Goal: Task Accomplishment & Management: Use online tool/utility

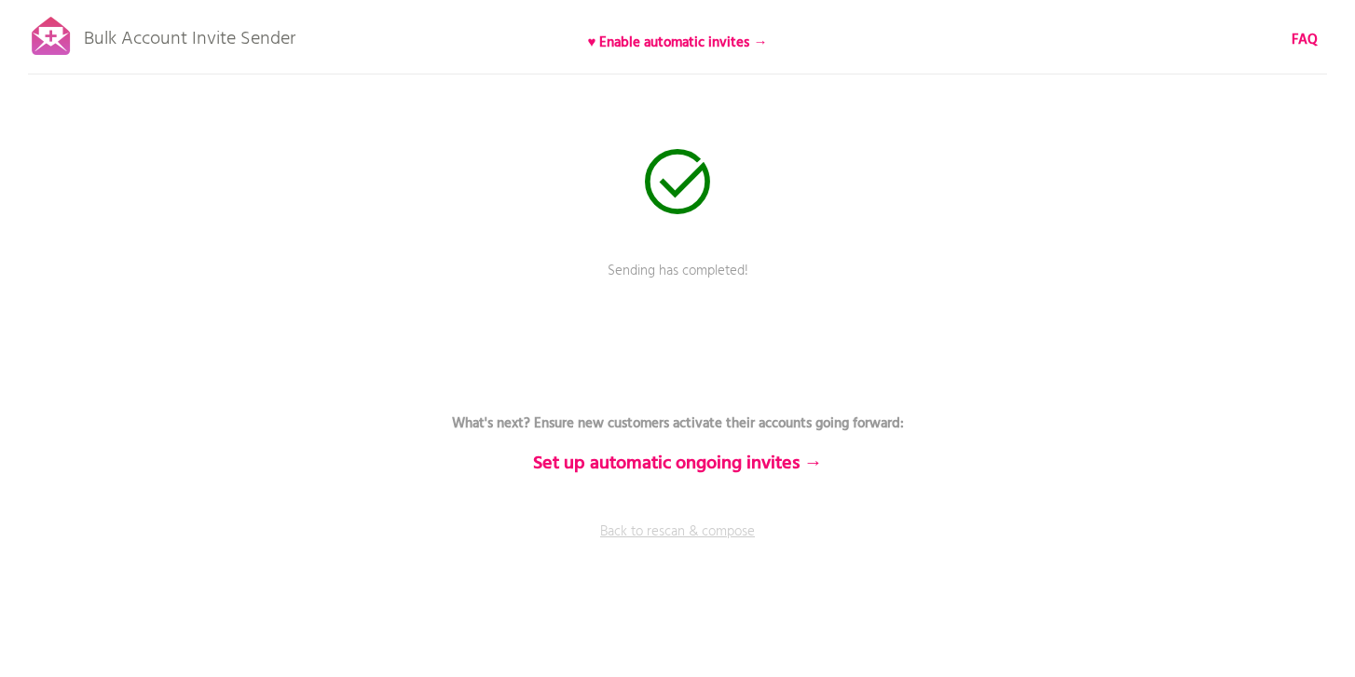
click at [718, 538] on link "Back to rescan & compose" at bounding box center [677, 545] width 559 height 47
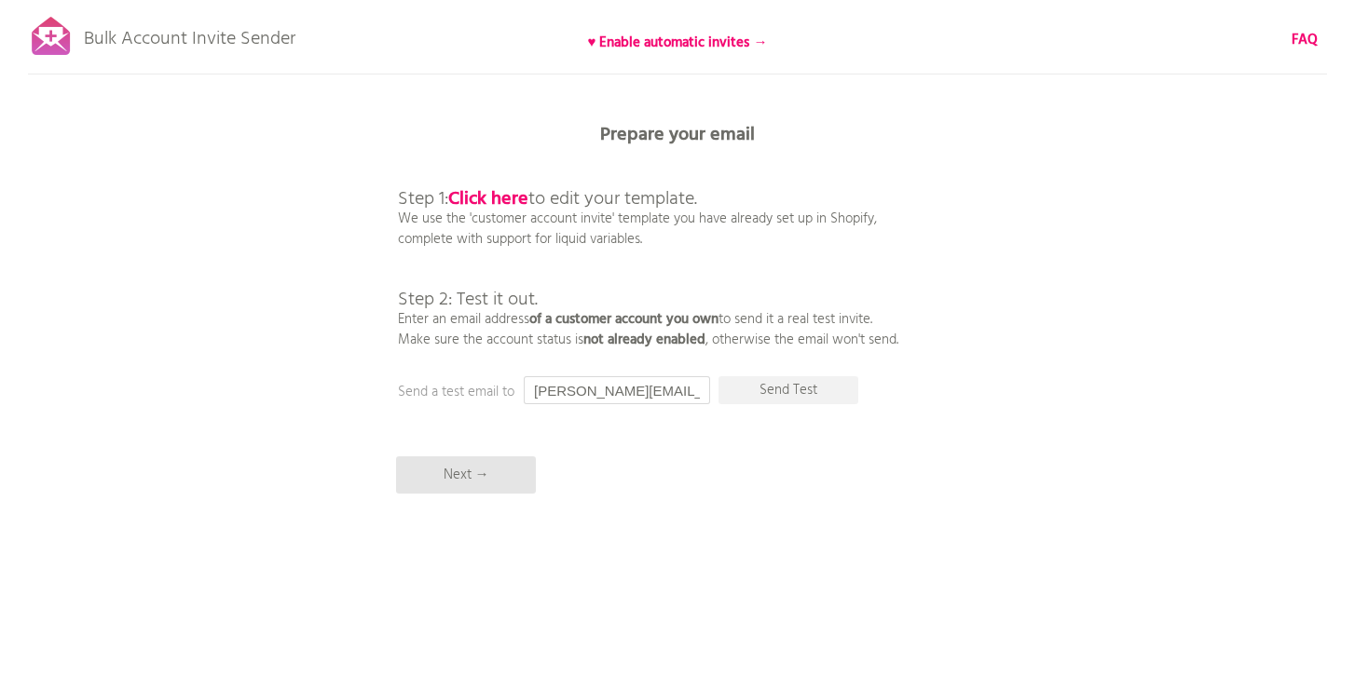
click at [555, 389] on input "[PERSON_NAME][EMAIL_ADDRESS][DOMAIN_NAME]" at bounding box center [617, 390] width 186 height 28
type input "[PERSON_NAME][EMAIL_ADDRESS][DOMAIN_NAME]"
click at [482, 468] on p "Next →" at bounding box center [466, 475] width 140 height 37
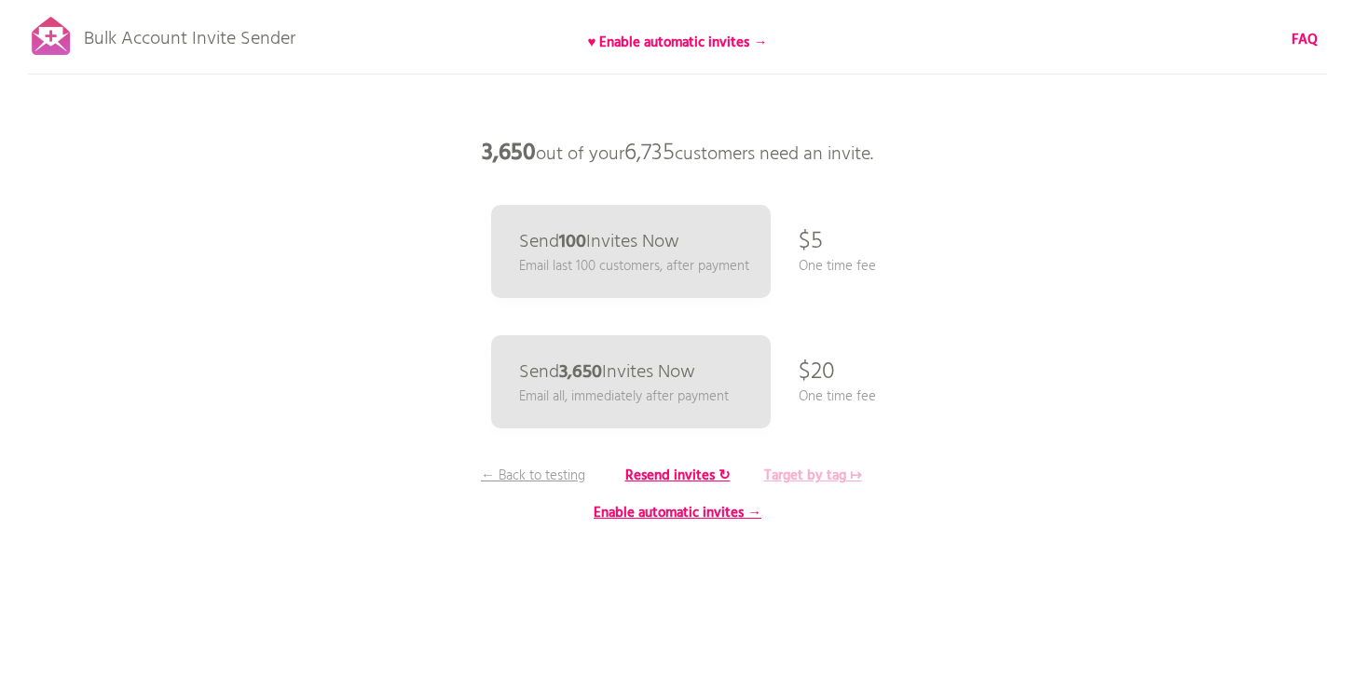
click at [828, 474] on b "Target by tag ↦" at bounding box center [813, 476] width 98 height 22
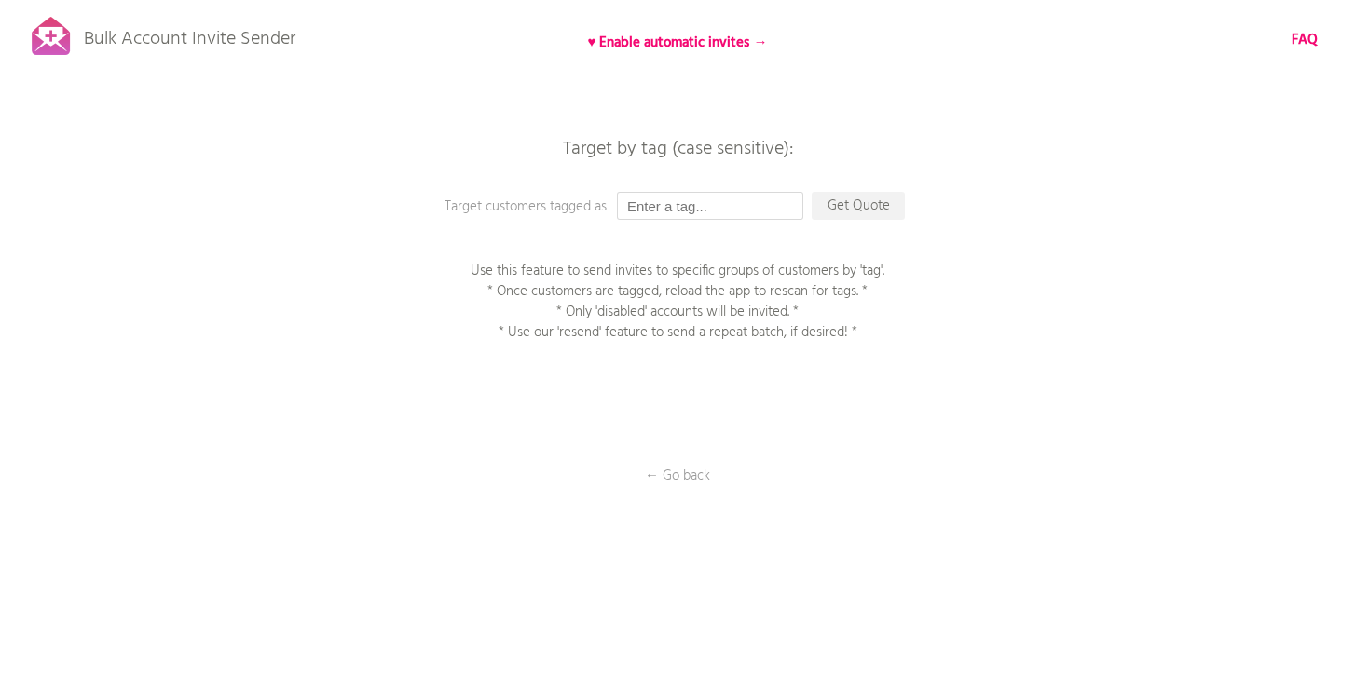
click at [703, 205] on input "text" at bounding box center [710, 206] width 186 height 28
paste input "LLSChicago2025"
click at [866, 207] on p "Get Quote" at bounding box center [858, 206] width 93 height 28
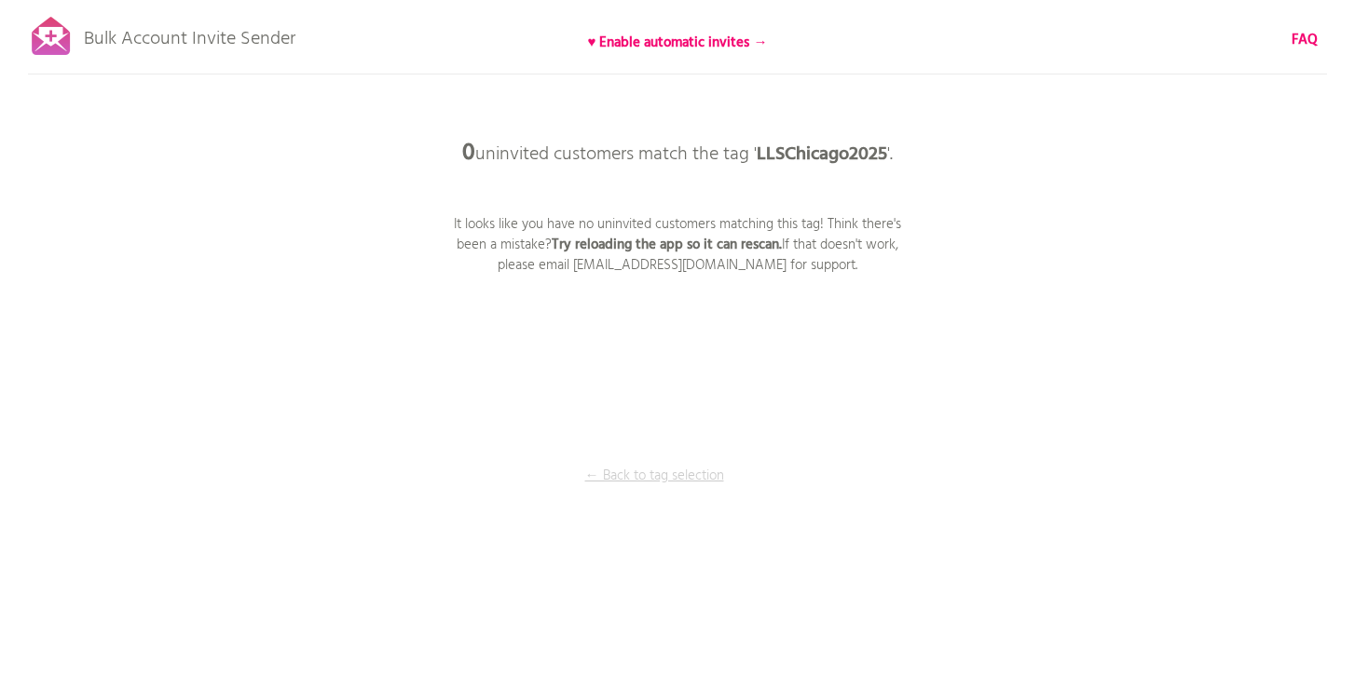
click at [638, 476] on p "← Back to tag selection" at bounding box center [654, 476] width 140 height 21
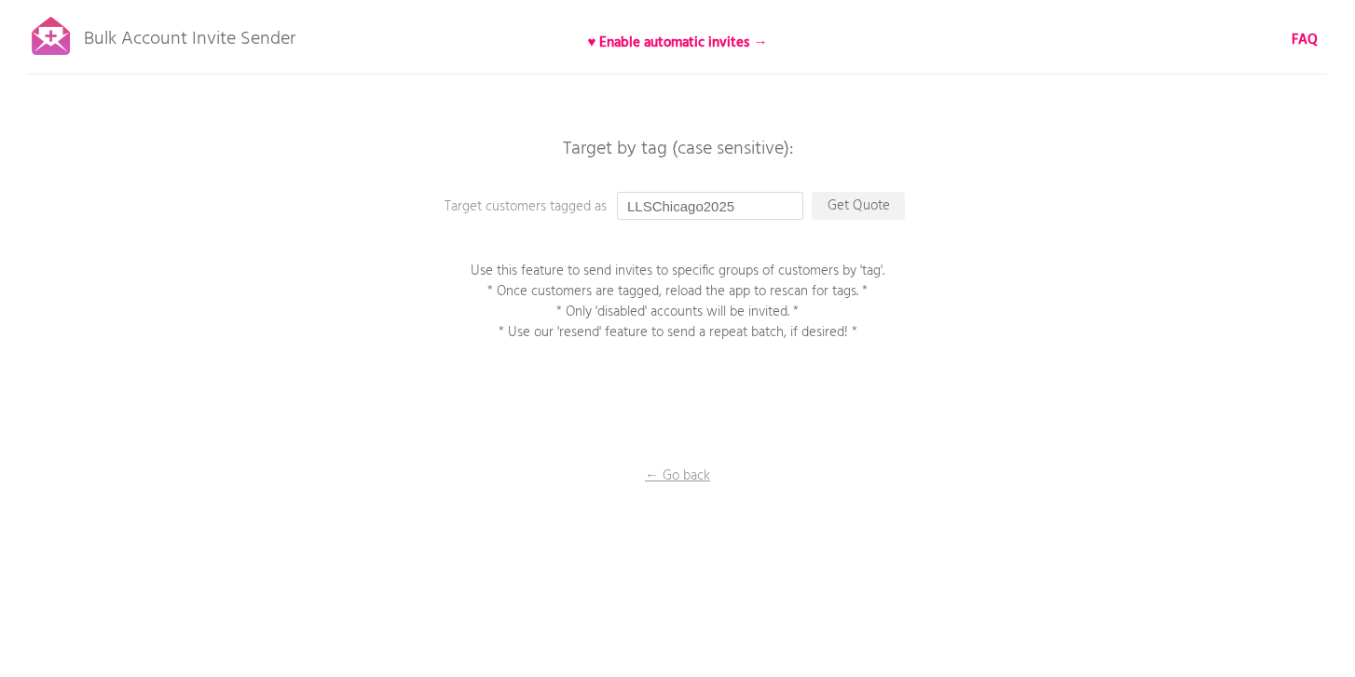
click at [755, 212] on input "LLSChicago2025" at bounding box center [710, 206] width 186 height 28
paste input "[DATE] 10:41 AM EDT"
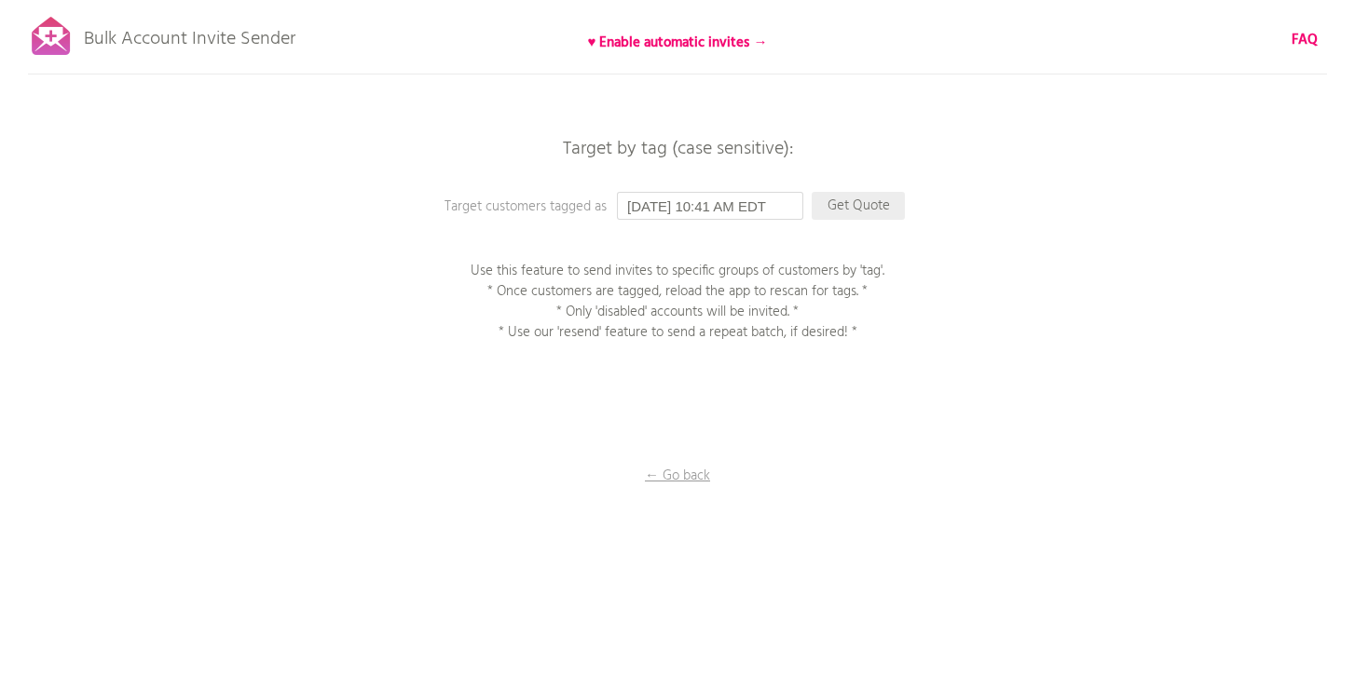
type input "[DATE] 10:41 AM EDT"
click at [891, 209] on p "Get Quote" at bounding box center [858, 206] width 93 height 28
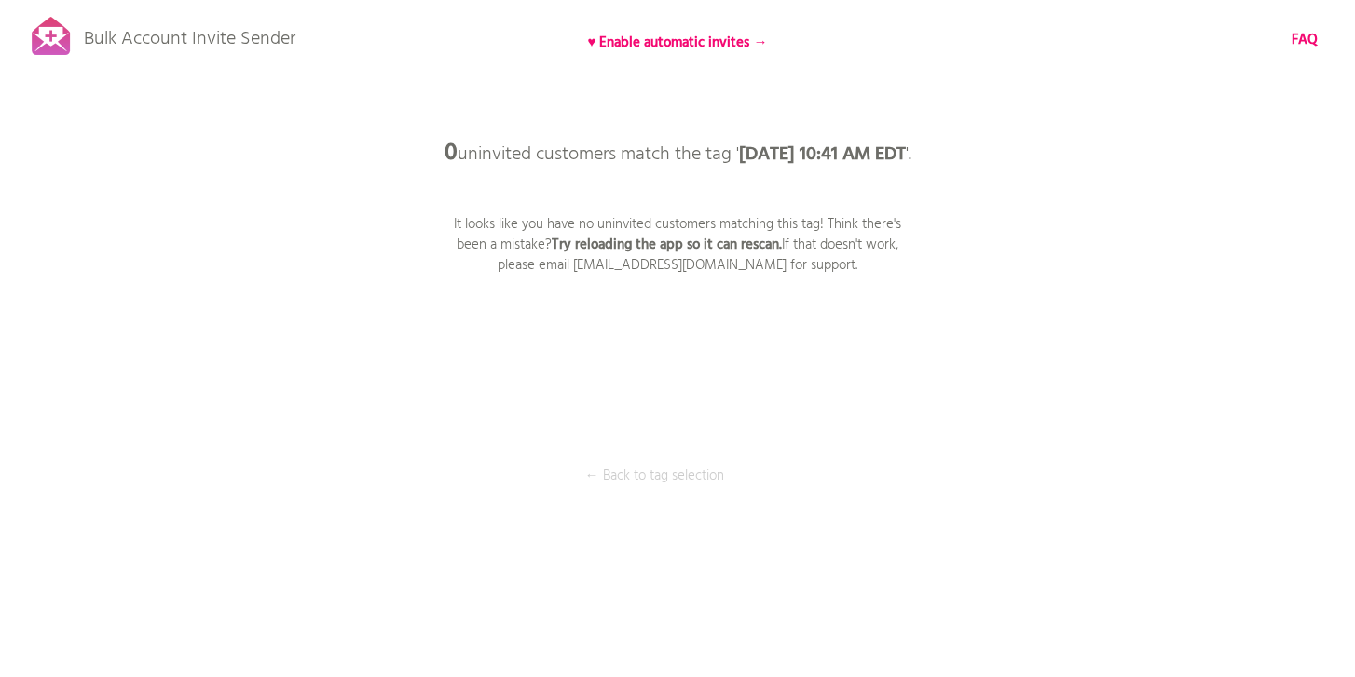
click at [650, 486] on p "← Back to tag selection" at bounding box center [654, 476] width 140 height 21
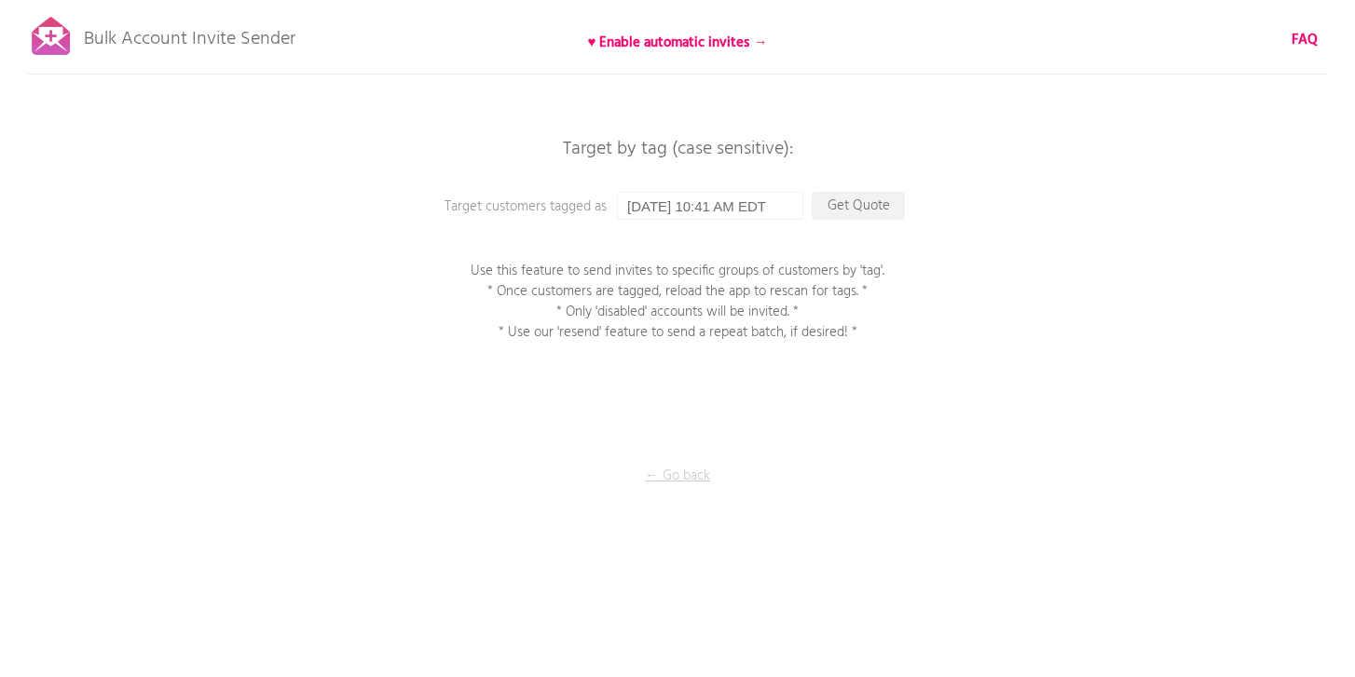
click at [669, 484] on p "← Go back" at bounding box center [677, 476] width 186 height 21
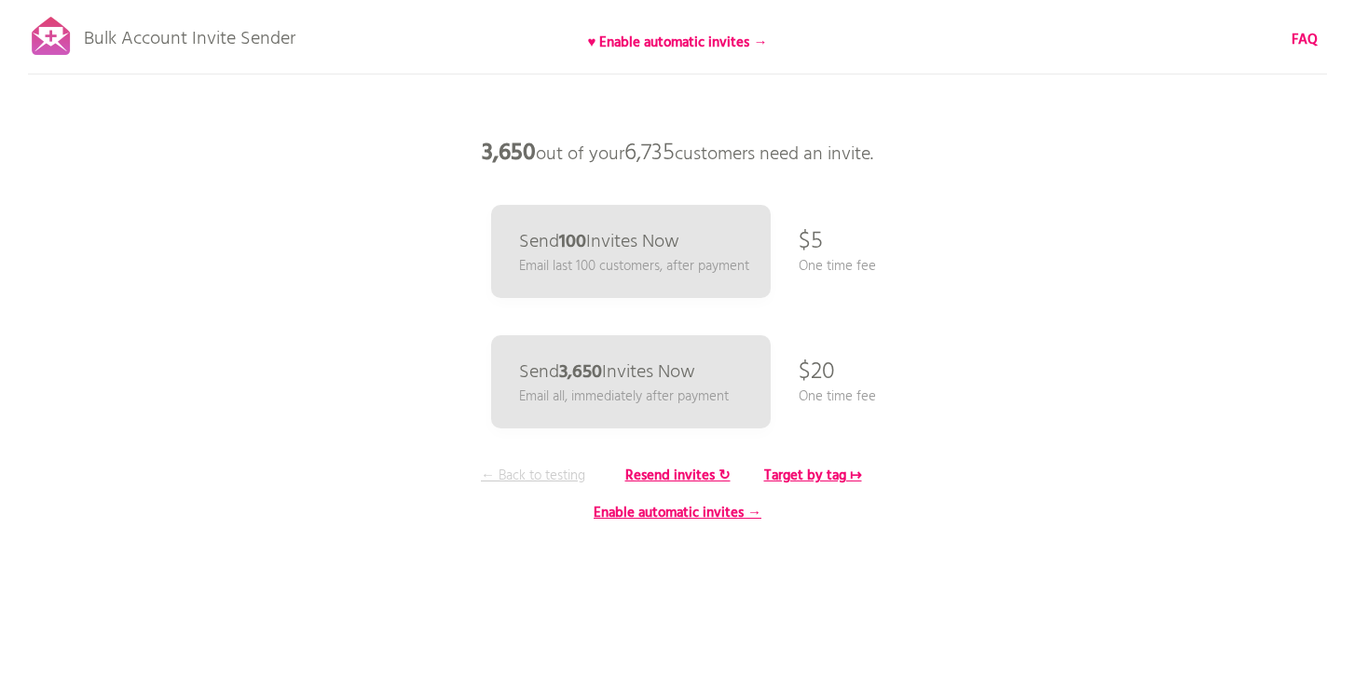
click at [555, 480] on p "← Back to testing" at bounding box center [533, 476] width 140 height 21
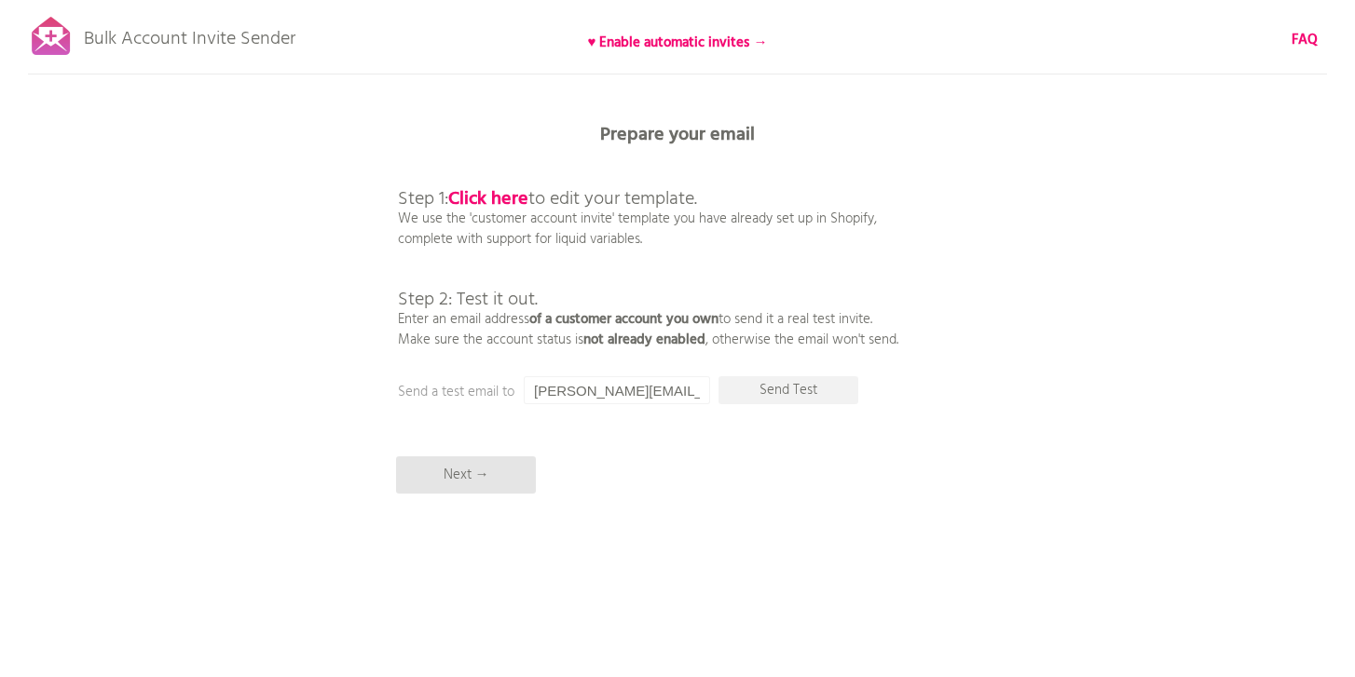
click at [251, 44] on p "Bulk Account Invite Sender" at bounding box center [190, 34] width 212 height 47
click at [473, 492] on p "Next →" at bounding box center [466, 475] width 140 height 37
click at [538, 391] on input "[PERSON_NAME][EMAIL_ADDRESS][DOMAIN_NAME]" at bounding box center [617, 390] width 186 height 28
type input "[PERSON_NAME][EMAIL_ADDRESS][DOMAIN_NAME]"
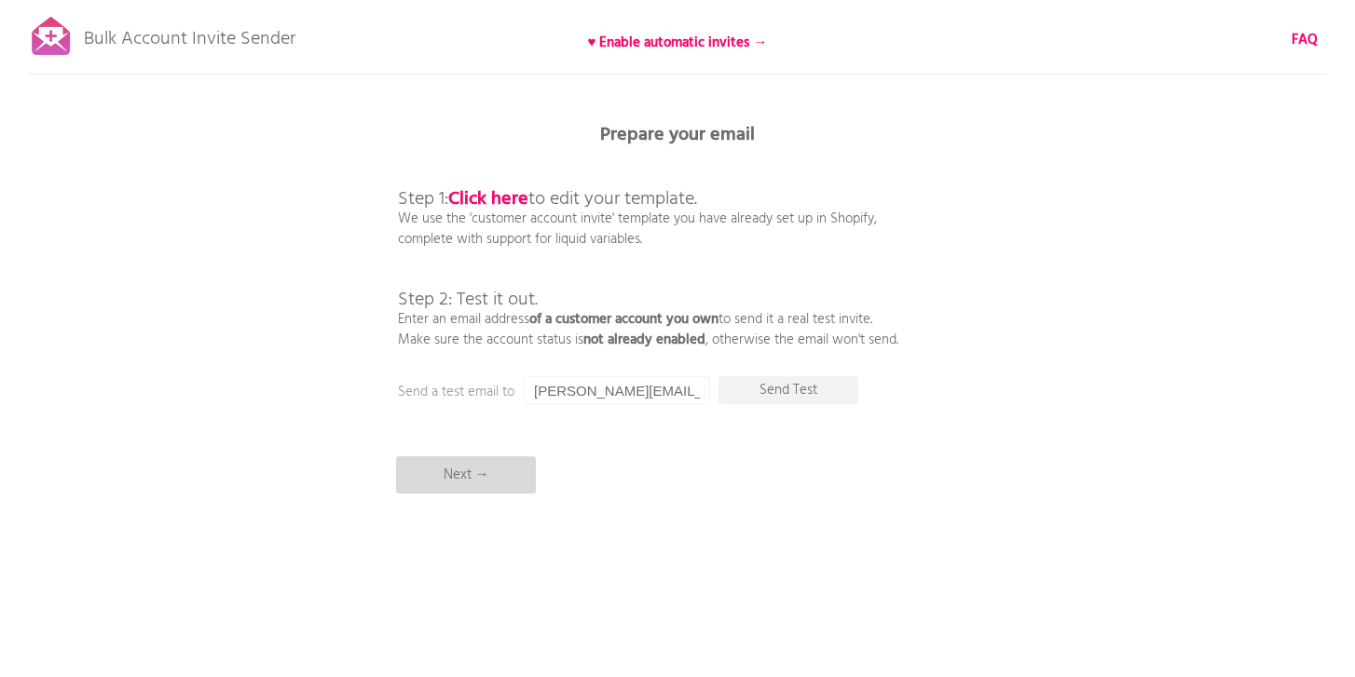
click at [462, 483] on p "Next →" at bounding box center [466, 475] width 140 height 37
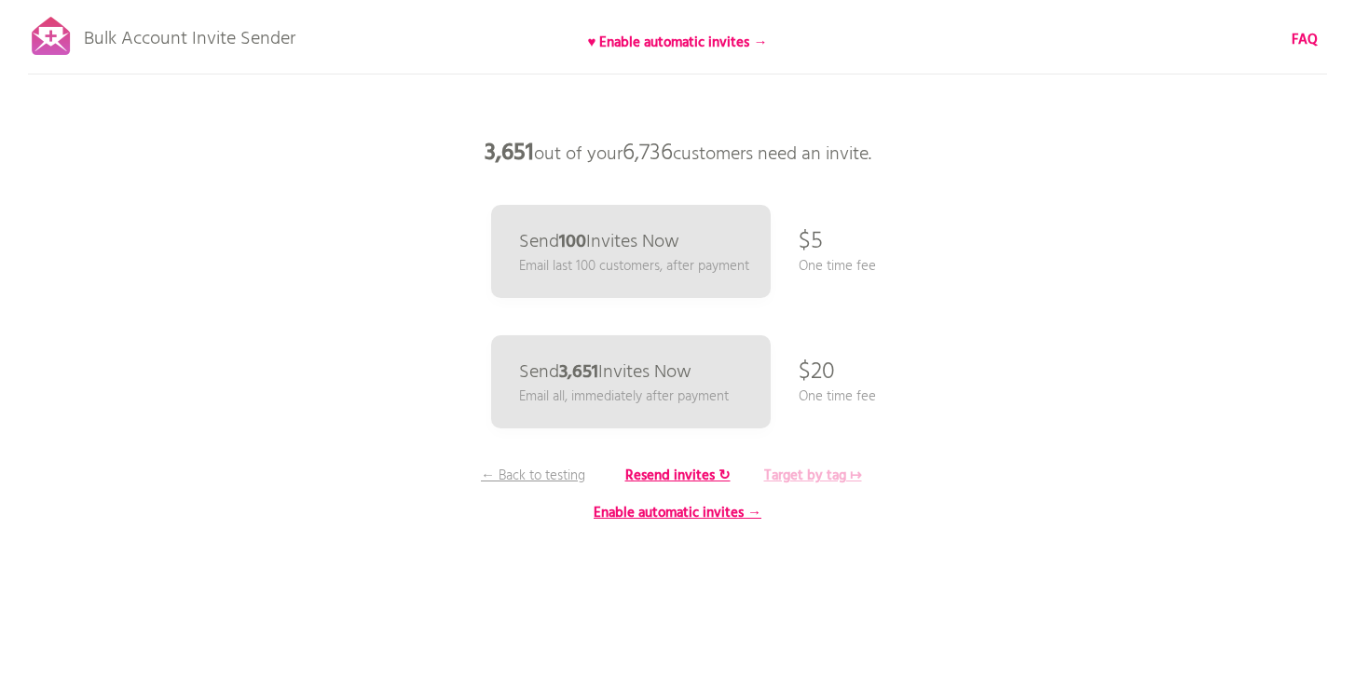
click at [810, 478] on b "Target by tag ↦" at bounding box center [813, 476] width 98 height 22
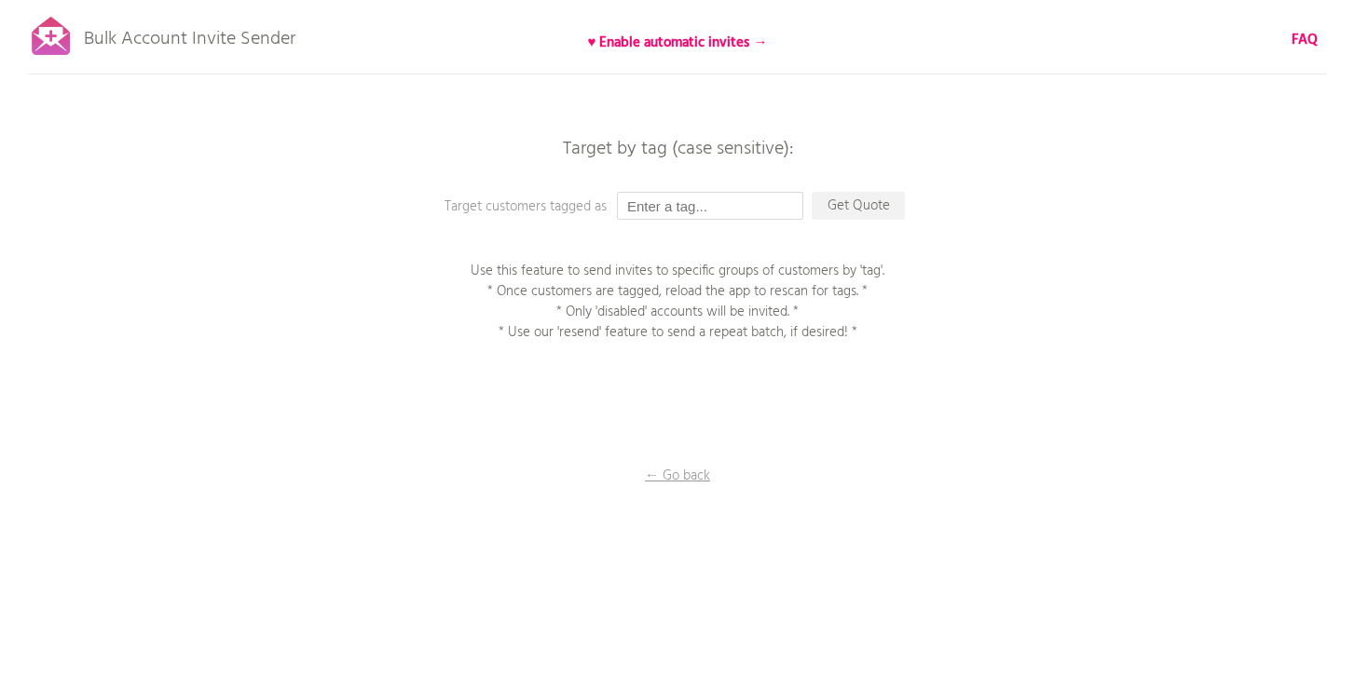
click at [703, 206] on input "text" at bounding box center [710, 206] width 186 height 28
paste input "[DATE] 10:41 AM EDT"
type input "[DATE] 10:41 AM EDT"
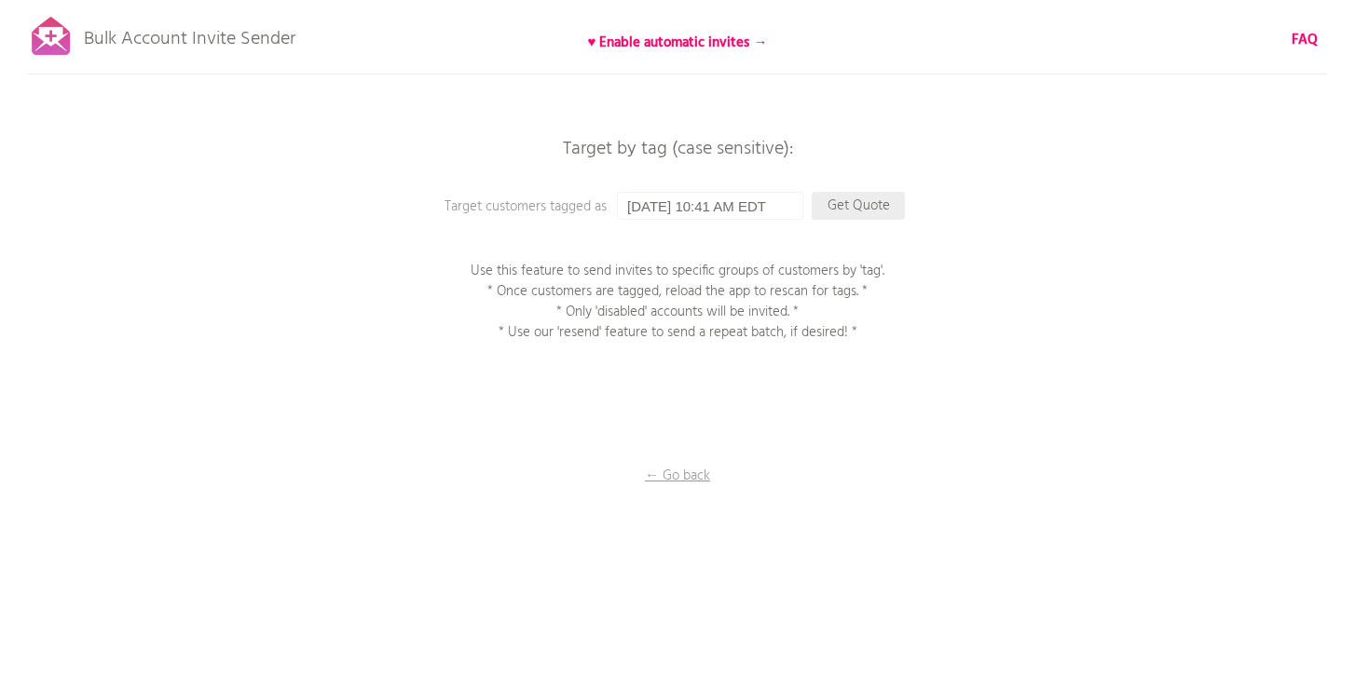
click at [876, 210] on p "Get Quote" at bounding box center [858, 206] width 93 height 28
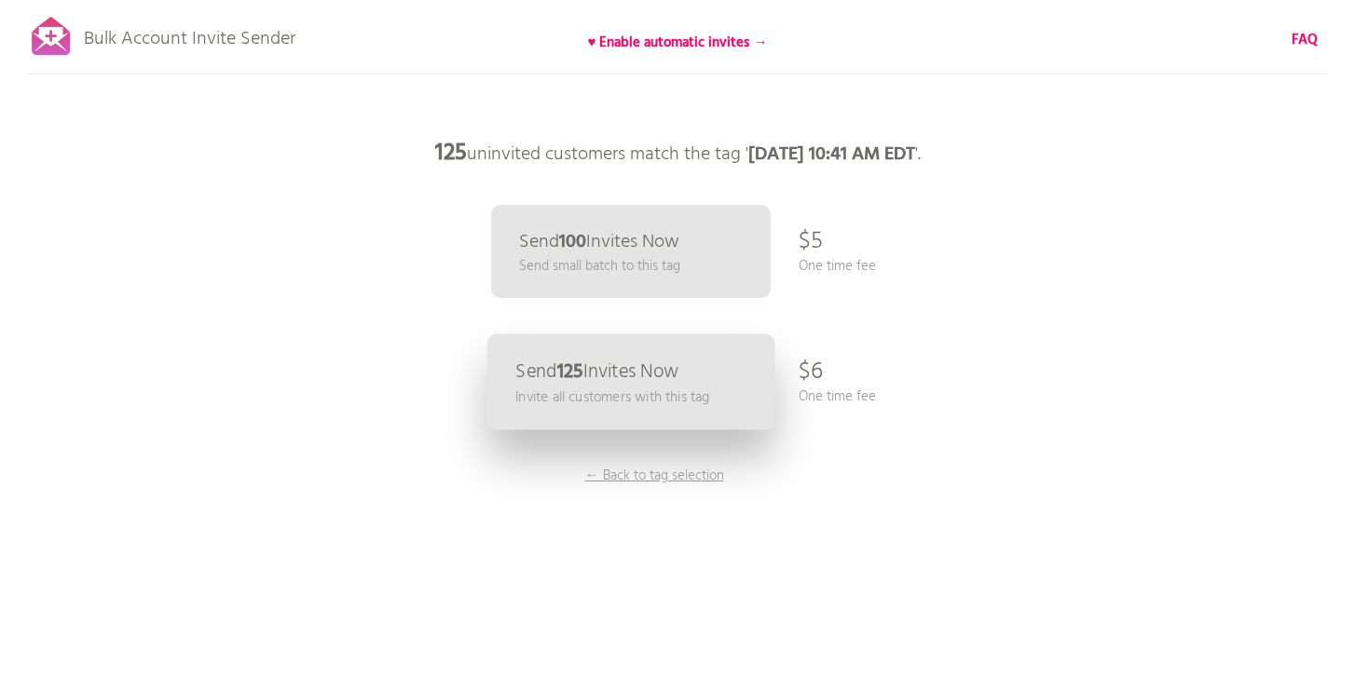
click at [669, 376] on p "Send 125 Invites Now" at bounding box center [596, 372] width 163 height 20
